Goal: Information Seeking & Learning: Check status

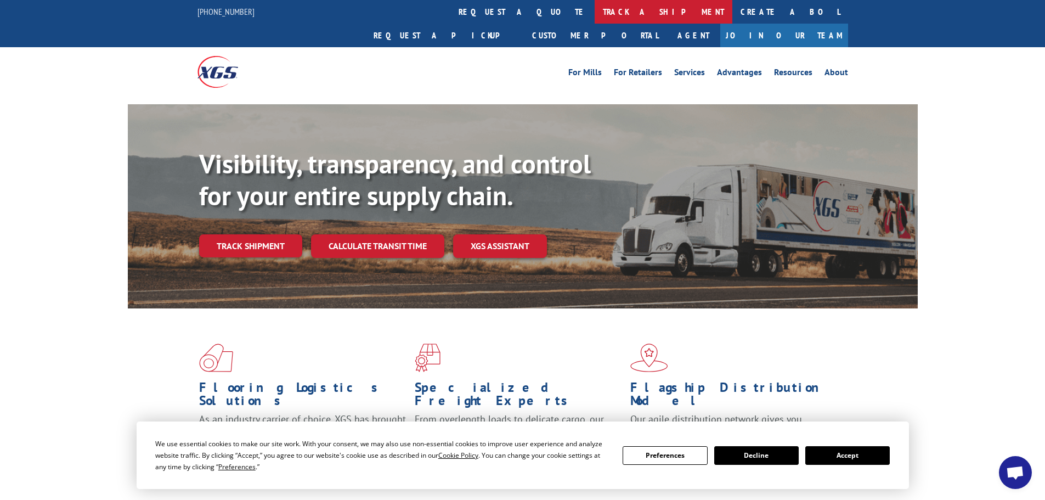
click at [595, 13] on link "track a shipment" at bounding box center [664, 12] width 138 height 24
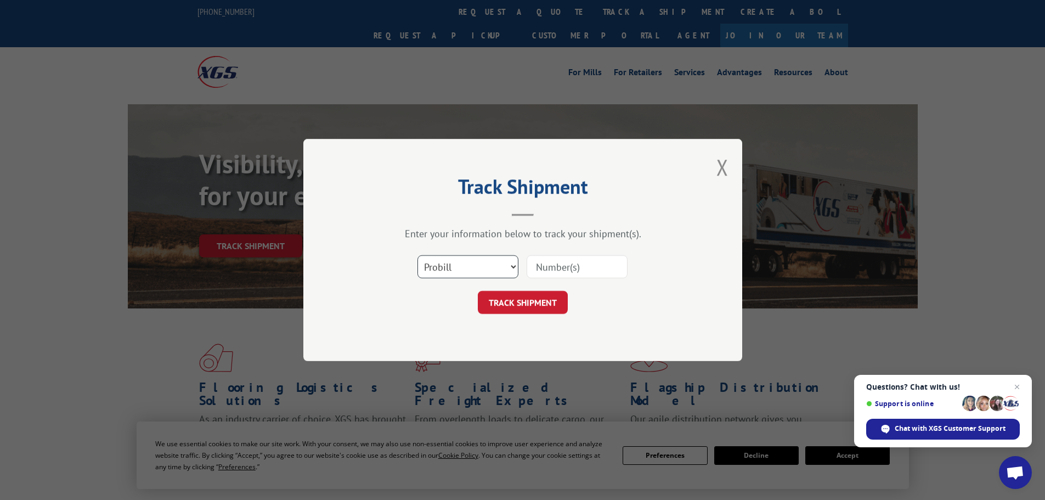
click at [509, 264] on select "Select category... Probill BOL PO" at bounding box center [468, 266] width 101 height 23
select select "bol"
click at [418, 255] on select "Select category... Probill BOL PO" at bounding box center [468, 266] width 101 height 23
click at [560, 267] on input at bounding box center [577, 266] width 101 height 23
paste input "7072609"
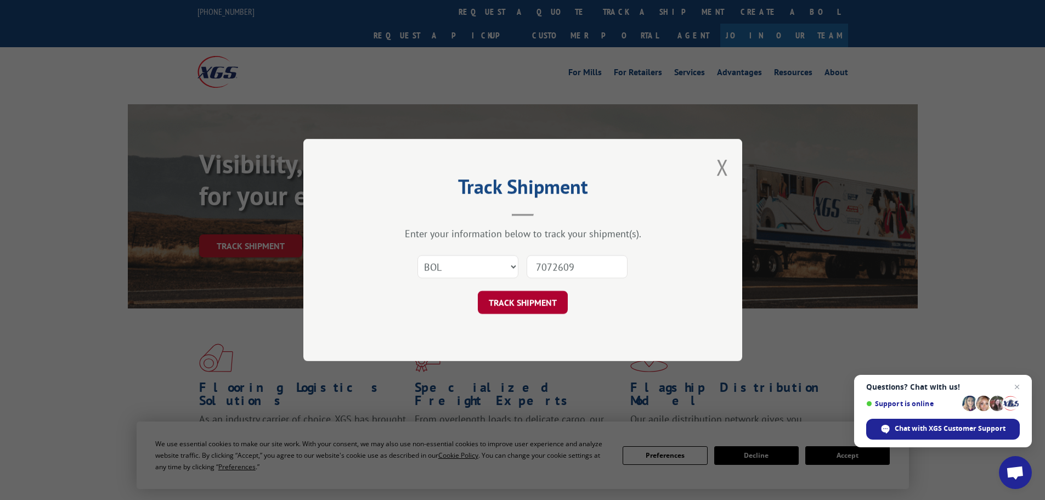
type input "7072609"
click at [531, 306] on button "TRACK SHIPMENT" at bounding box center [523, 302] width 90 height 23
